Goal: Transaction & Acquisition: Book appointment/travel/reservation

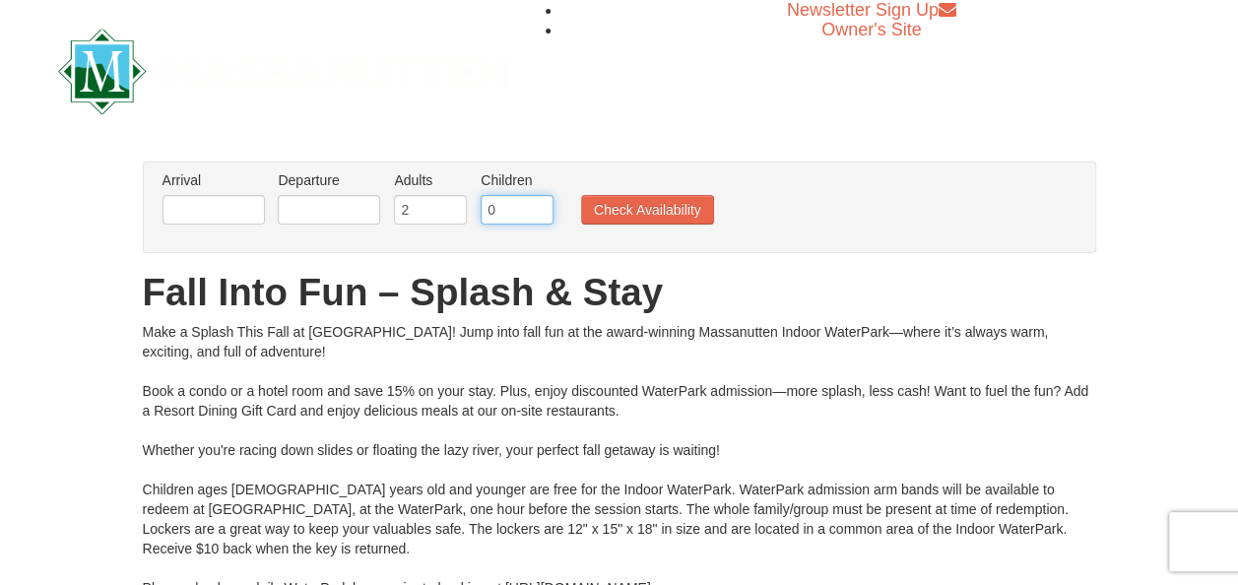
click at [534, 220] on input "0" at bounding box center [517, 210] width 73 height 30
type input "1"
click at [535, 206] on input "1" at bounding box center [517, 210] width 73 height 30
click at [614, 218] on button "Check Availability" at bounding box center [647, 210] width 133 height 30
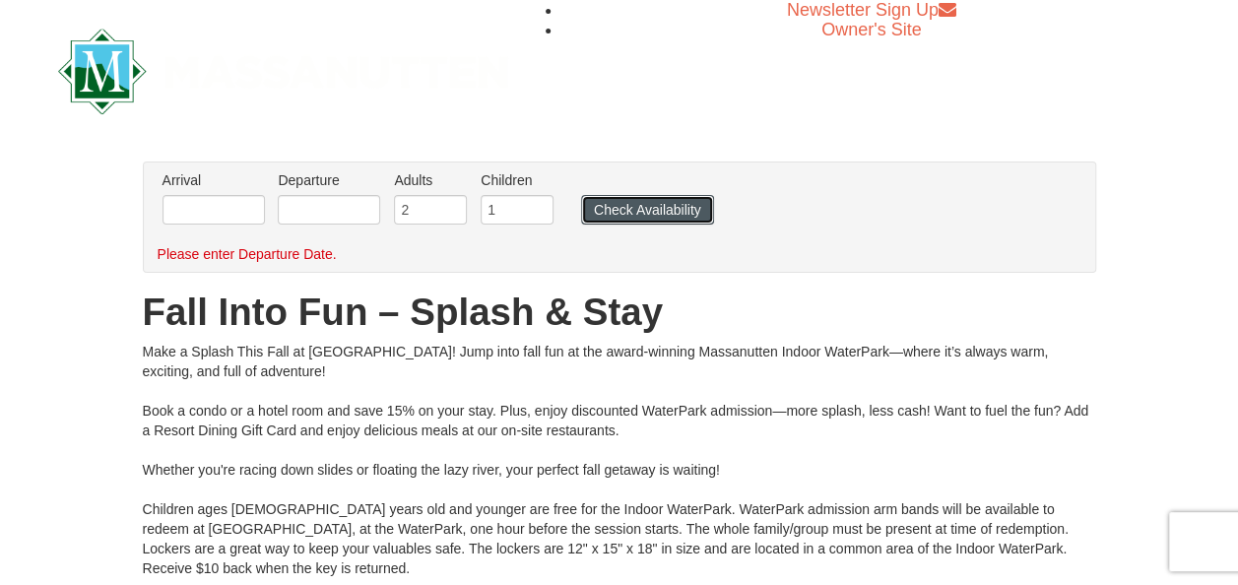
scroll to position [10, 0]
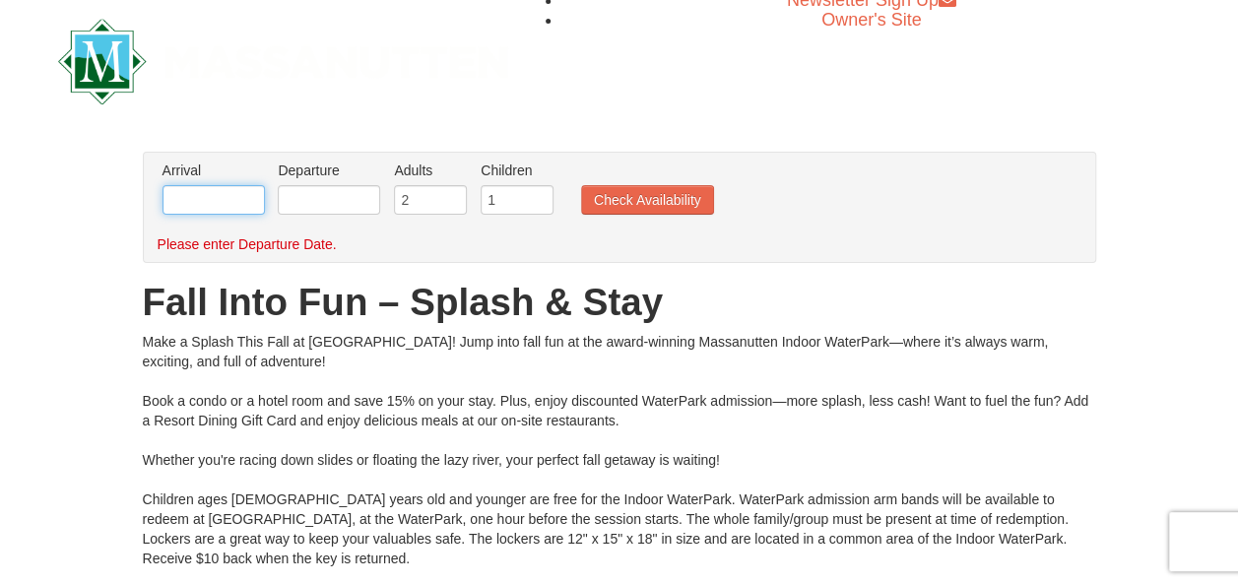
click at [215, 195] on input "text" at bounding box center [213, 200] width 102 height 30
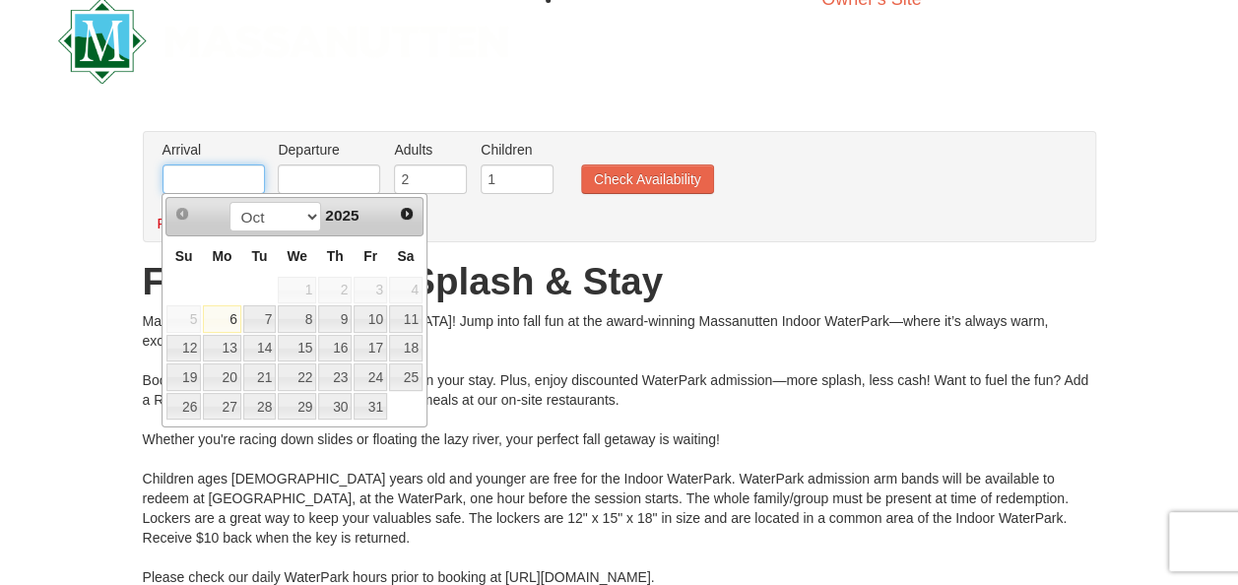
scroll to position [32, 0]
click at [408, 213] on span "Next" at bounding box center [407, 213] width 16 height 16
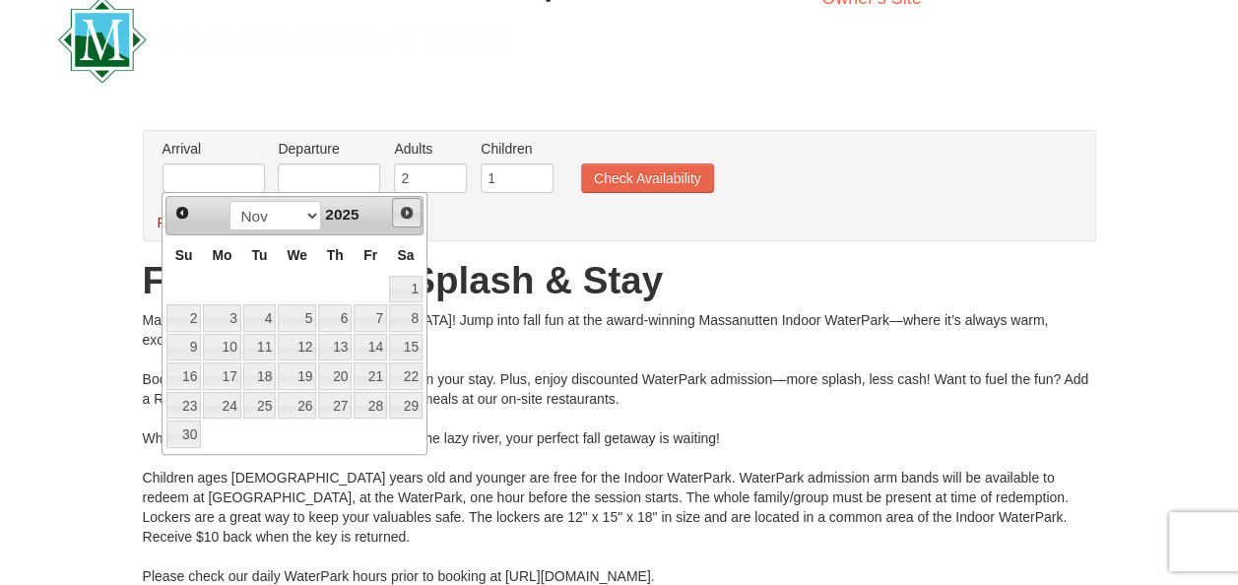
click at [408, 213] on span "Next" at bounding box center [407, 213] width 16 height 16
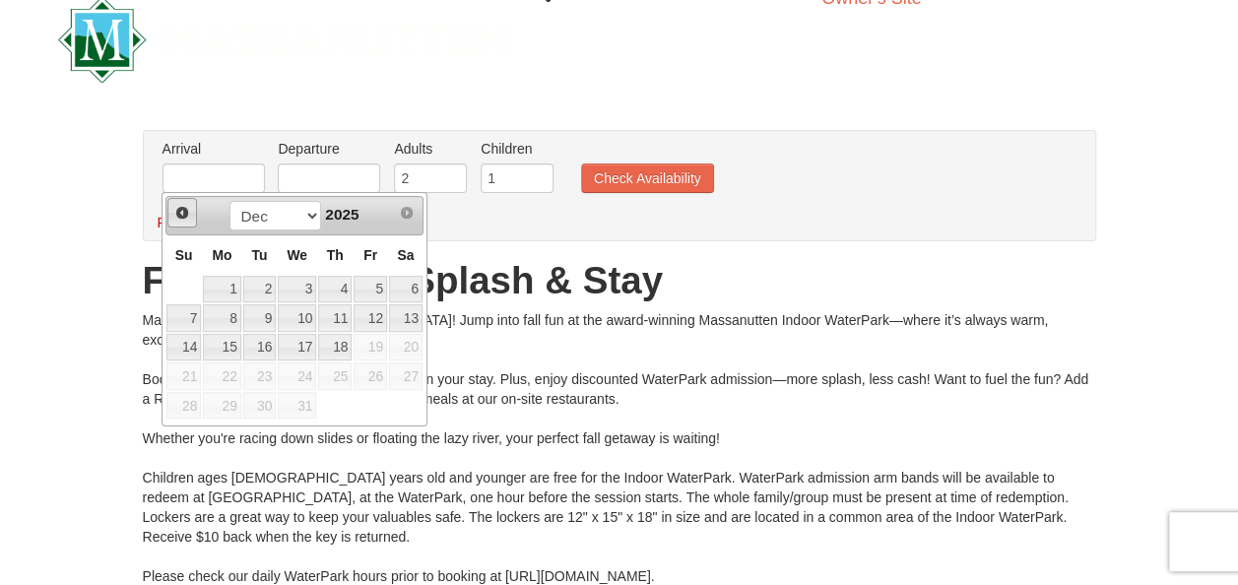
click at [179, 216] on span "Prev" at bounding box center [182, 213] width 16 height 16
